Goal: Task Accomplishment & Management: Manage account settings

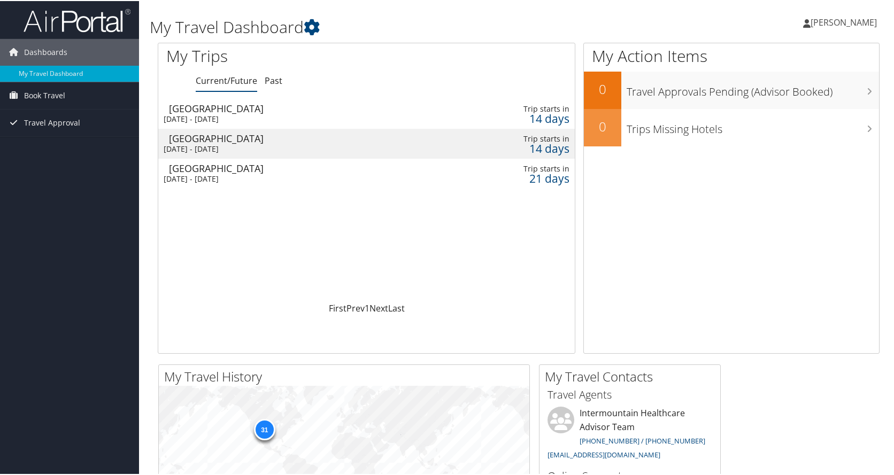
click at [205, 112] on div "[GEOGRAPHIC_DATA]" at bounding box center [299, 108] width 261 height 10
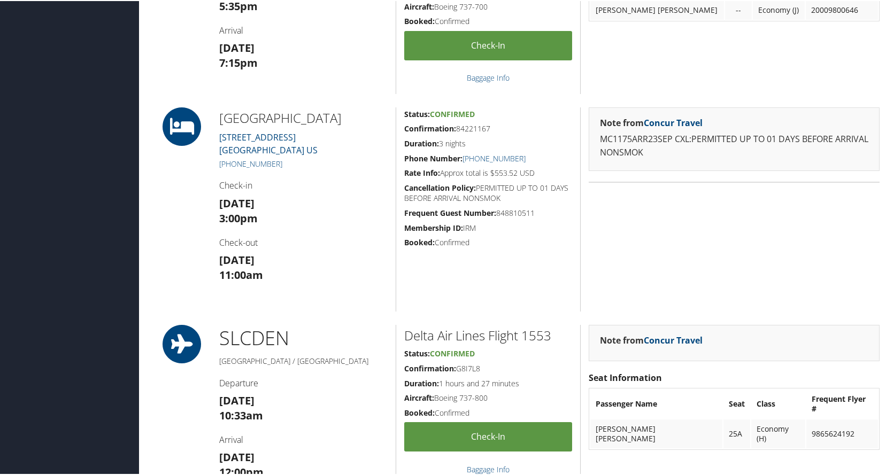
scroll to position [261, 0]
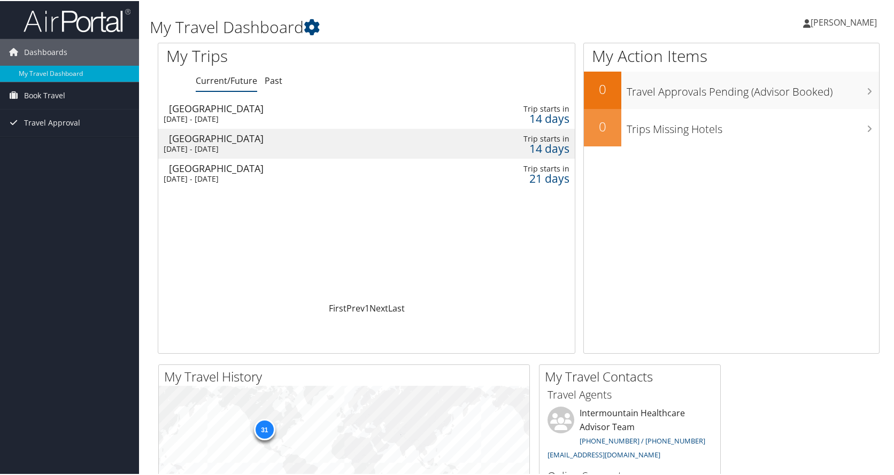
click at [241, 145] on div "[DATE] - [DATE]" at bounding box center [294, 148] width 261 height 10
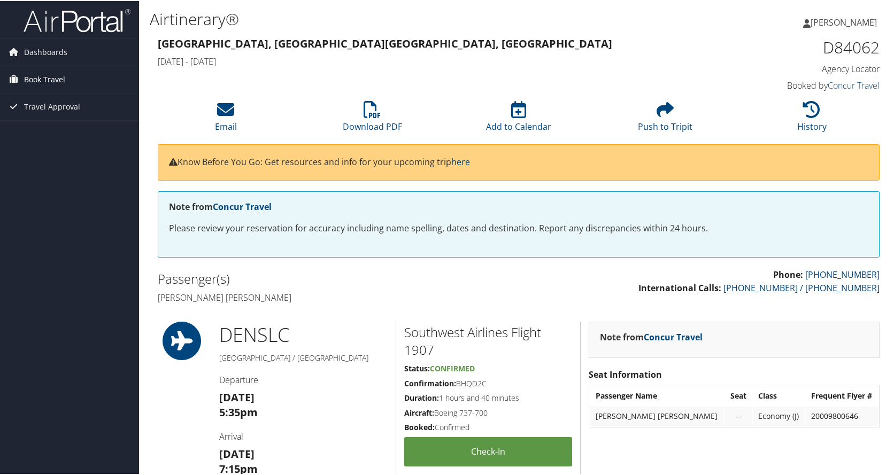
click at [37, 77] on span "Book Travel" at bounding box center [44, 78] width 41 height 27
click at [35, 114] on link "Book/Manage Online Trips" at bounding box center [69, 116] width 139 height 16
